Goal: Task Accomplishment & Management: Manage account settings

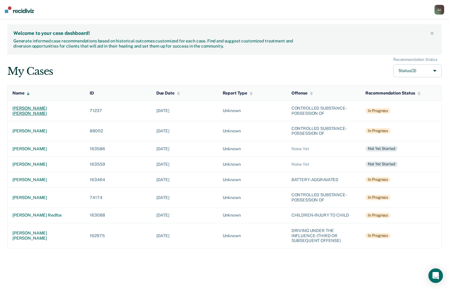
click at [34, 110] on div "[PERSON_NAME] [PERSON_NAME]" at bounding box center [46, 111] width 68 height 10
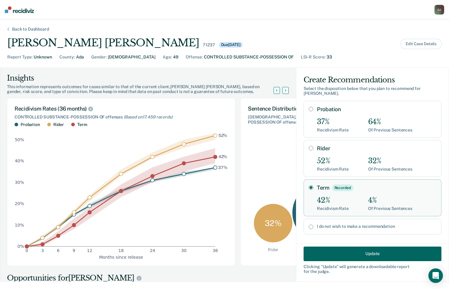
click at [441, 14] on div "[PERSON_NAME]" at bounding box center [439, 10] width 10 height 10
click at [400, 37] on link "Log Out" at bounding box center [414, 39] width 51 height 5
